Goal: Task Accomplishment & Management: Use online tool/utility

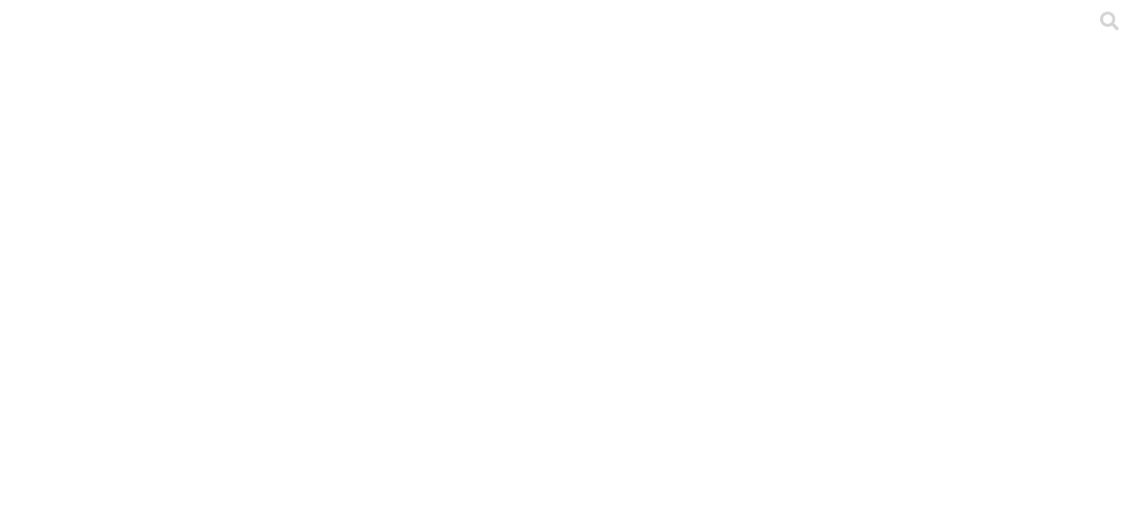
type input "AGO 2025"
